Goal: Information Seeking & Learning: Learn about a topic

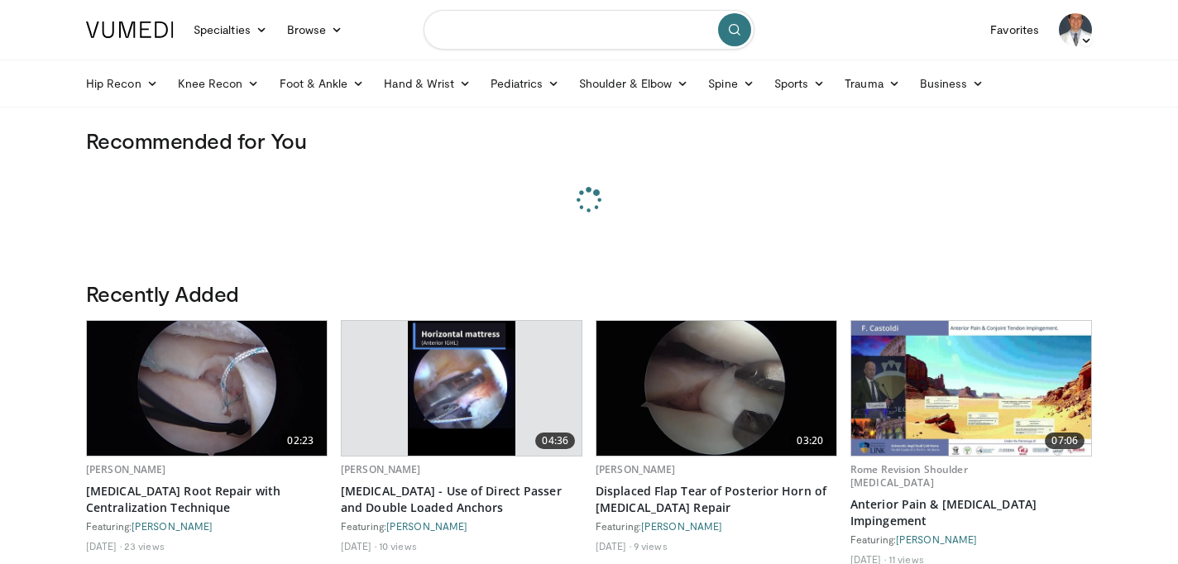
click at [558, 21] on input "Search topics, interventions" at bounding box center [589, 30] width 331 height 40
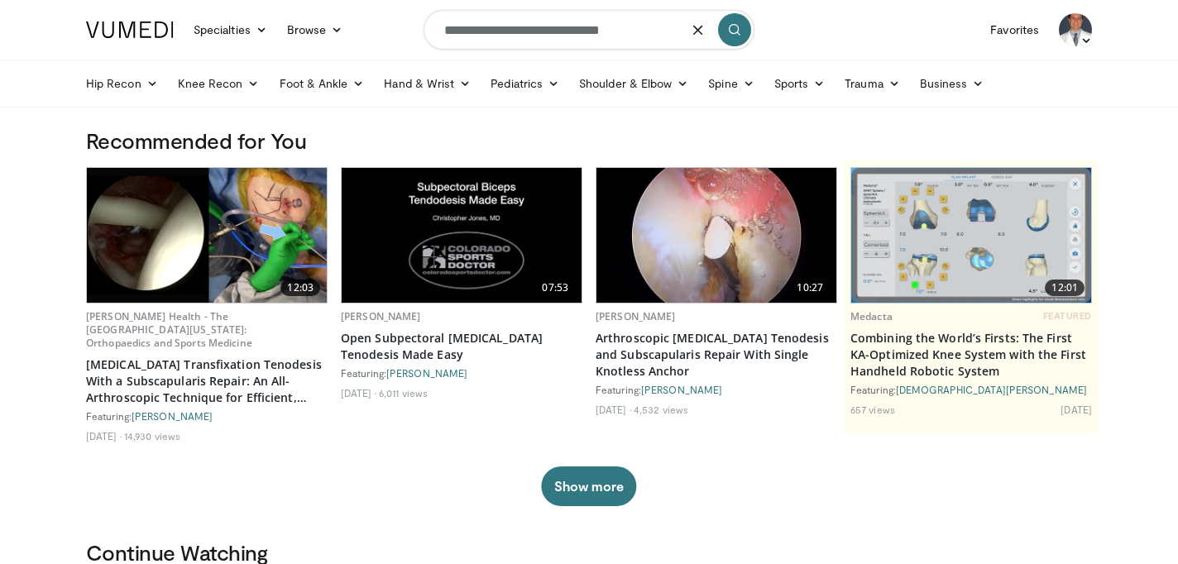
type input "**********"
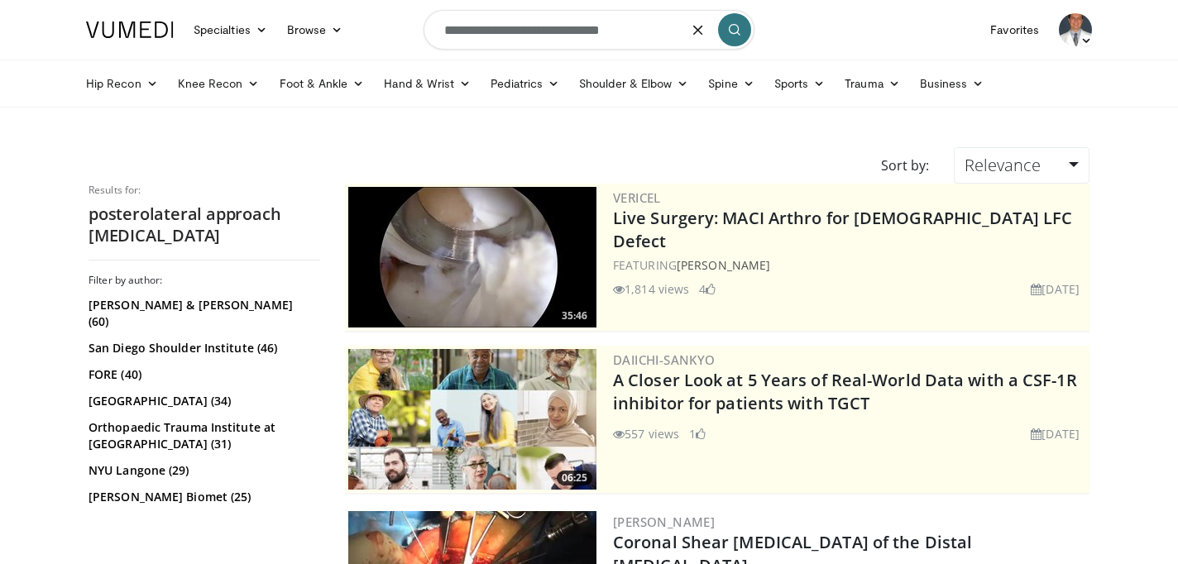
drag, startPoint x: 659, startPoint y: 28, endPoint x: 415, endPoint y: -84, distance: 267.6
click at [415, 0] on html "Specialties Adult & Family Medicine Allergy, Asthma, Immunology Anesthesiology …" at bounding box center [589, 282] width 1178 height 564
type input "**********"
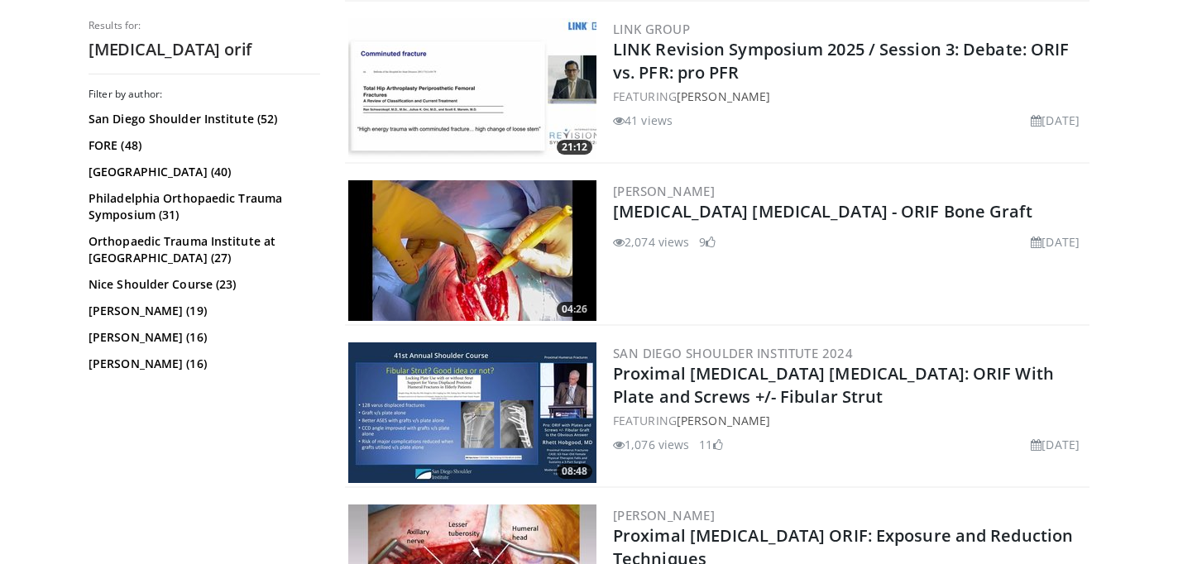
scroll to position [2606, 0]
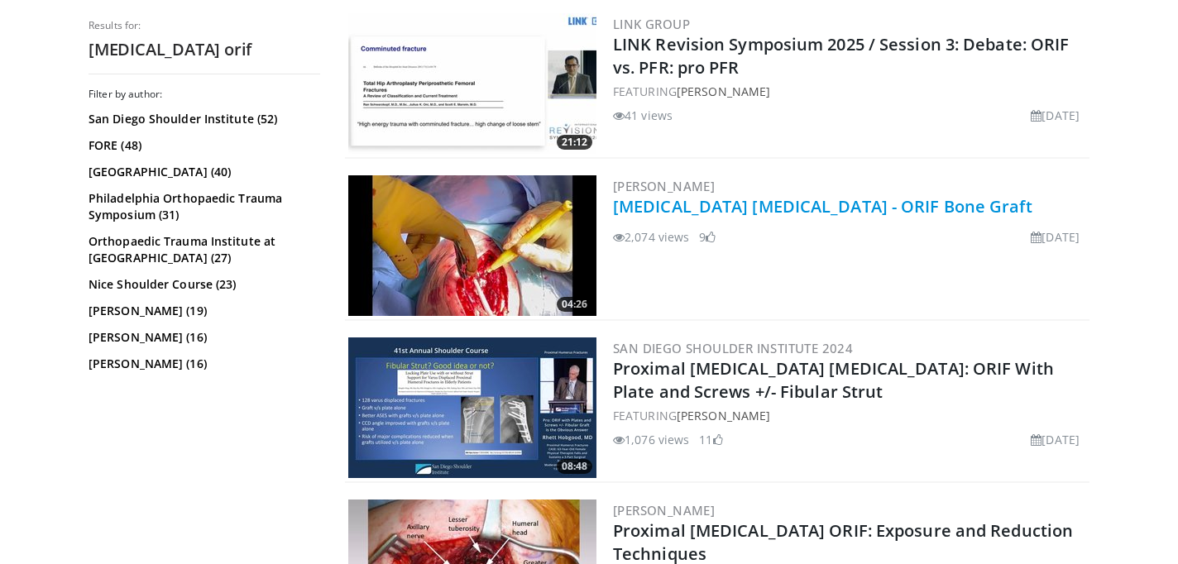
click at [823, 208] on link "[MEDICAL_DATA] [MEDICAL_DATA] - ORIF Bone Graft" at bounding box center [822, 206] width 419 height 22
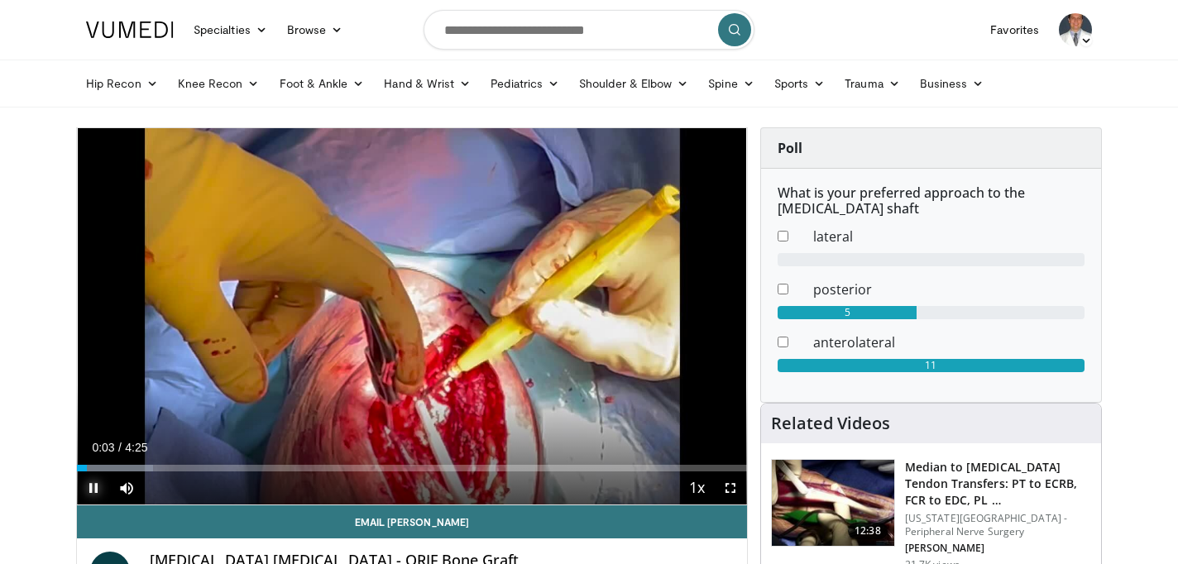
click at [96, 488] on span "Video Player" at bounding box center [93, 488] width 33 height 33
click at [92, 482] on span "Video Player" at bounding box center [93, 488] width 33 height 33
click at [731, 482] on span "Video Player" at bounding box center [730, 488] width 33 height 33
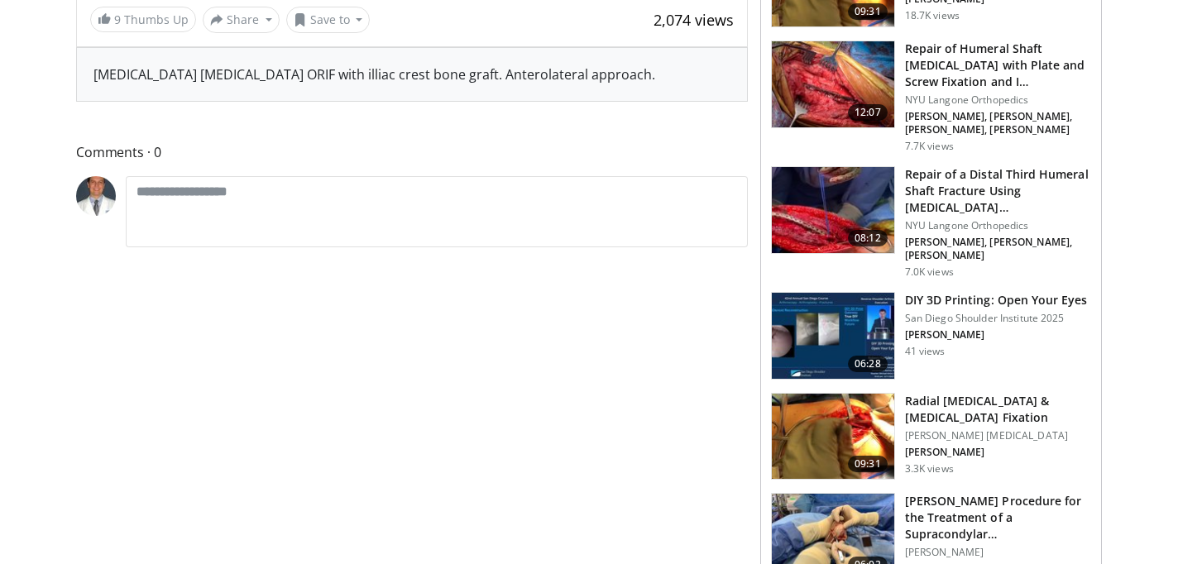
scroll to position [677, 0]
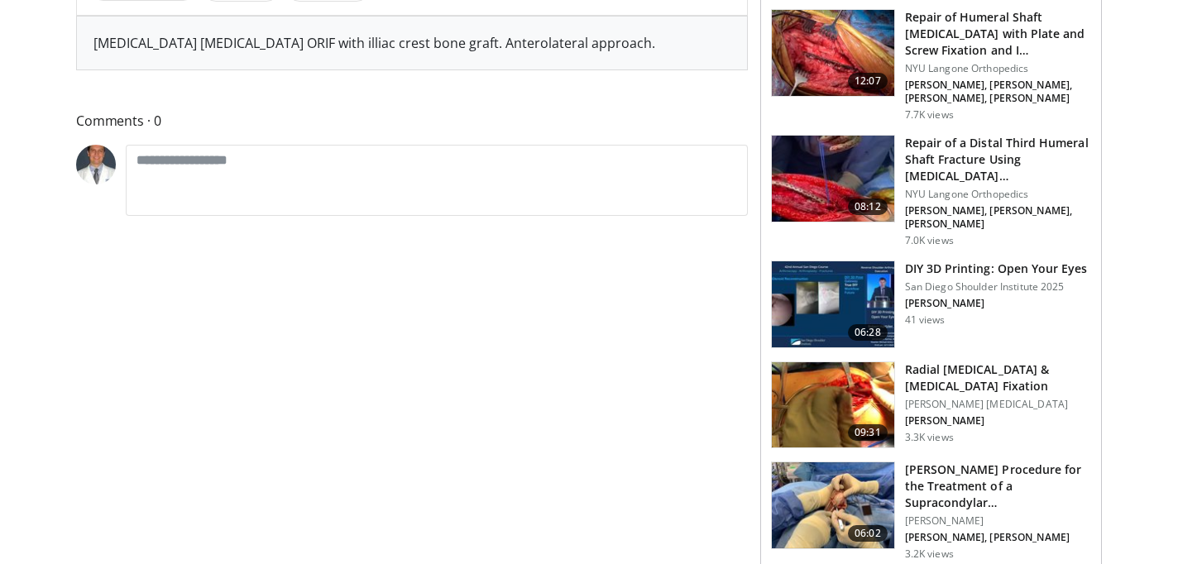
click at [989, 362] on h3 "Radial [MEDICAL_DATA] & [MEDICAL_DATA] Fixation" at bounding box center [998, 378] width 186 height 33
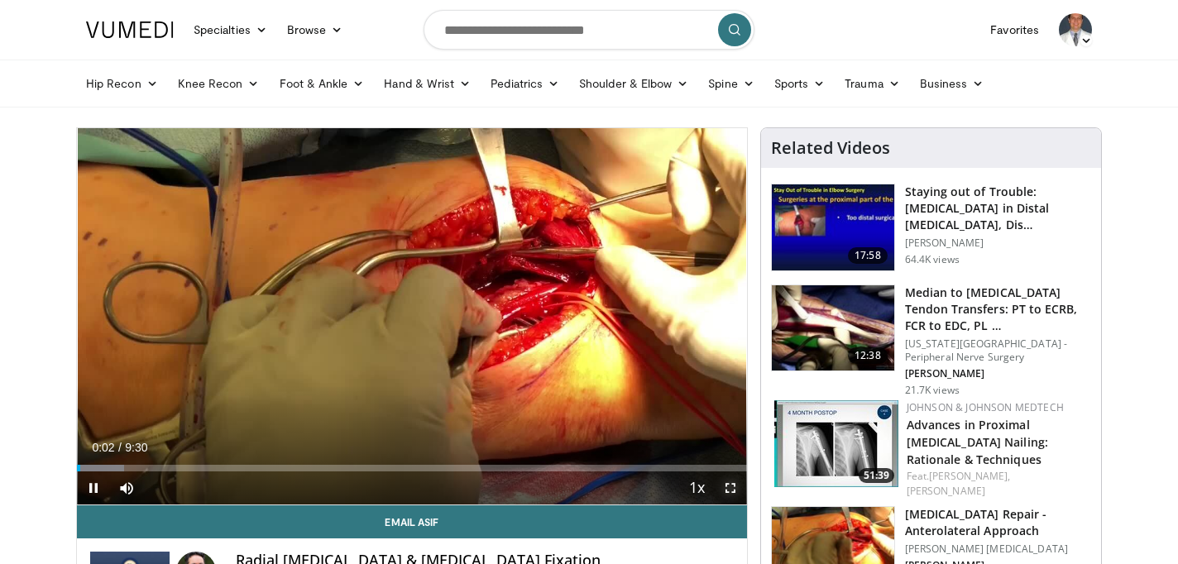
click at [732, 481] on span "Video Player" at bounding box center [730, 488] width 33 height 33
